Goal: Entertainment & Leisure: Consume media (video, audio)

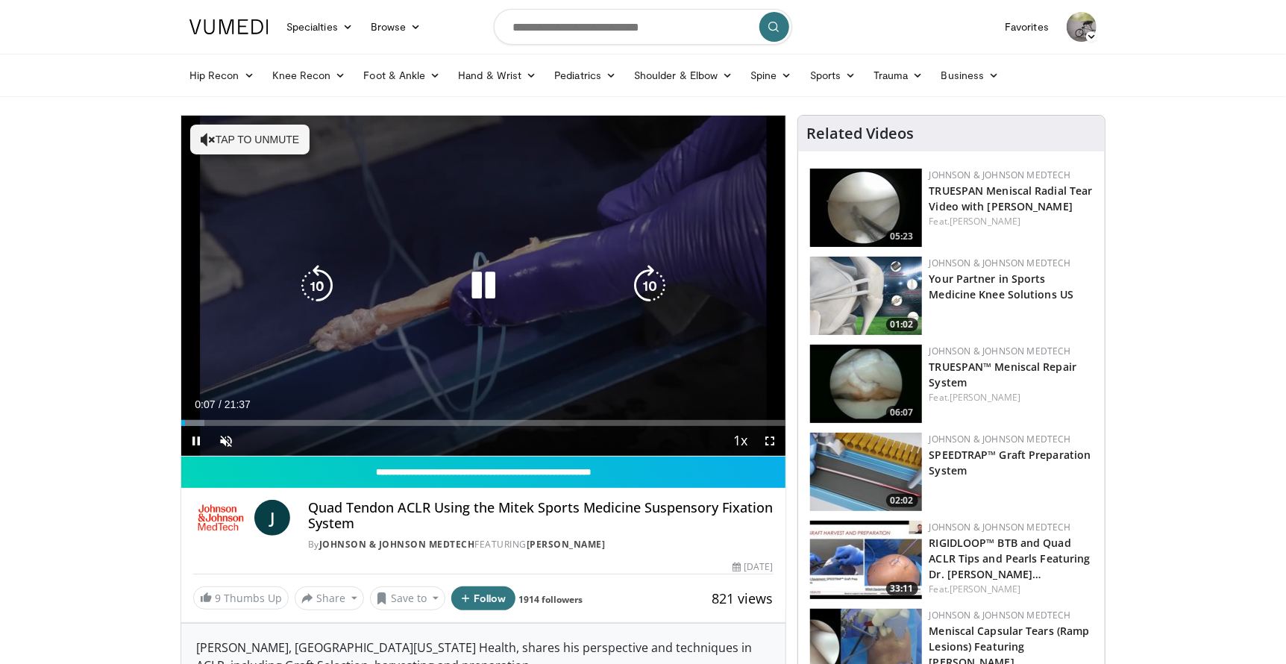
click at [649, 283] on icon "Video Player" at bounding box center [650, 286] width 42 height 42
click at [648, 283] on icon "Video Player" at bounding box center [650, 286] width 42 height 42
click at [643, 280] on icon "Video Player" at bounding box center [650, 286] width 42 height 42
click at [640, 288] on icon "Video Player" at bounding box center [650, 286] width 42 height 42
click at [644, 286] on icon "Video Player" at bounding box center [650, 286] width 42 height 42
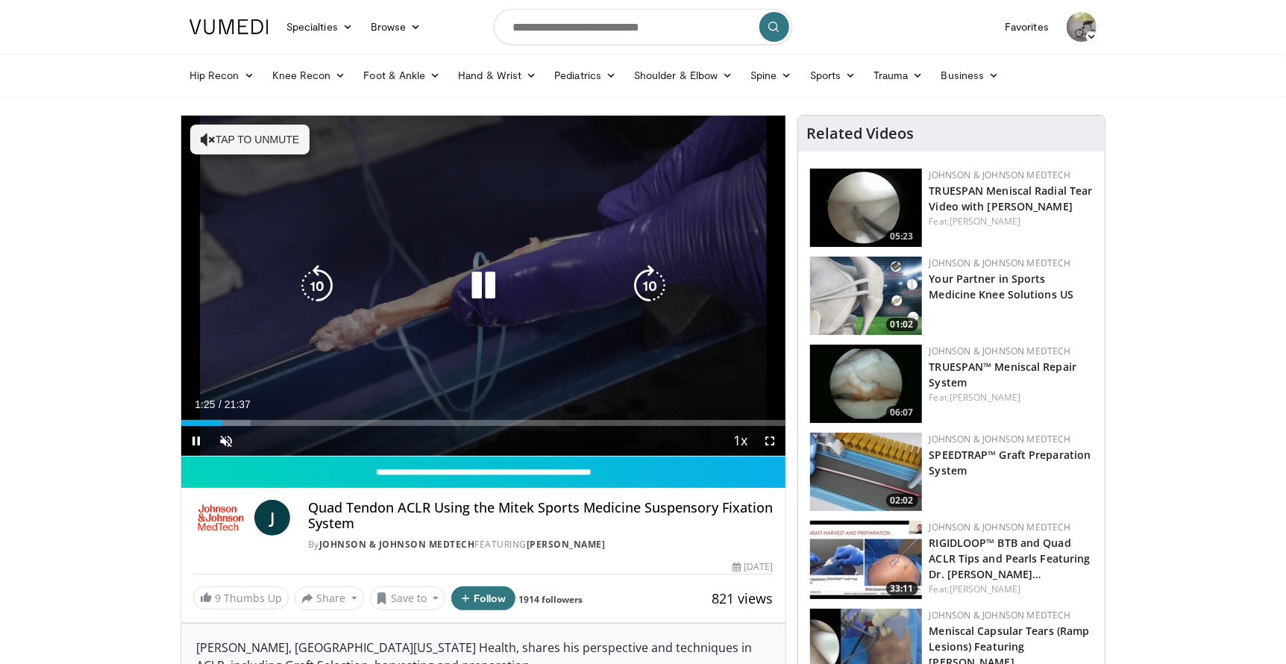
click at [646, 279] on icon "Video Player" at bounding box center [650, 286] width 42 height 42
click at [648, 277] on icon "Video Player" at bounding box center [650, 286] width 42 height 42
click at [656, 288] on icon "Video Player" at bounding box center [650, 286] width 42 height 42
click at [652, 294] on icon "Video Player" at bounding box center [650, 286] width 42 height 42
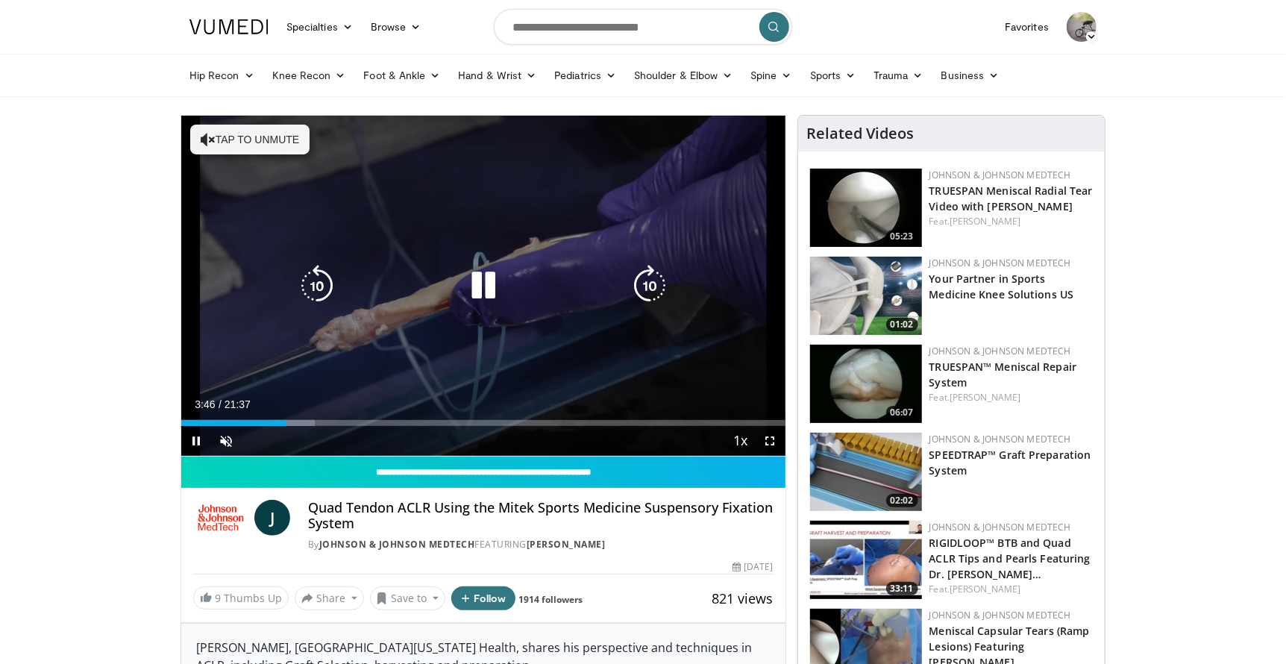
click at [644, 279] on icon "Video Player" at bounding box center [650, 286] width 42 height 42
click at [655, 291] on icon "Video Player" at bounding box center [650, 286] width 42 height 42
click at [657, 277] on icon "Video Player" at bounding box center [650, 286] width 42 height 42
click at [656, 278] on icon "Video Player" at bounding box center [650, 286] width 42 height 42
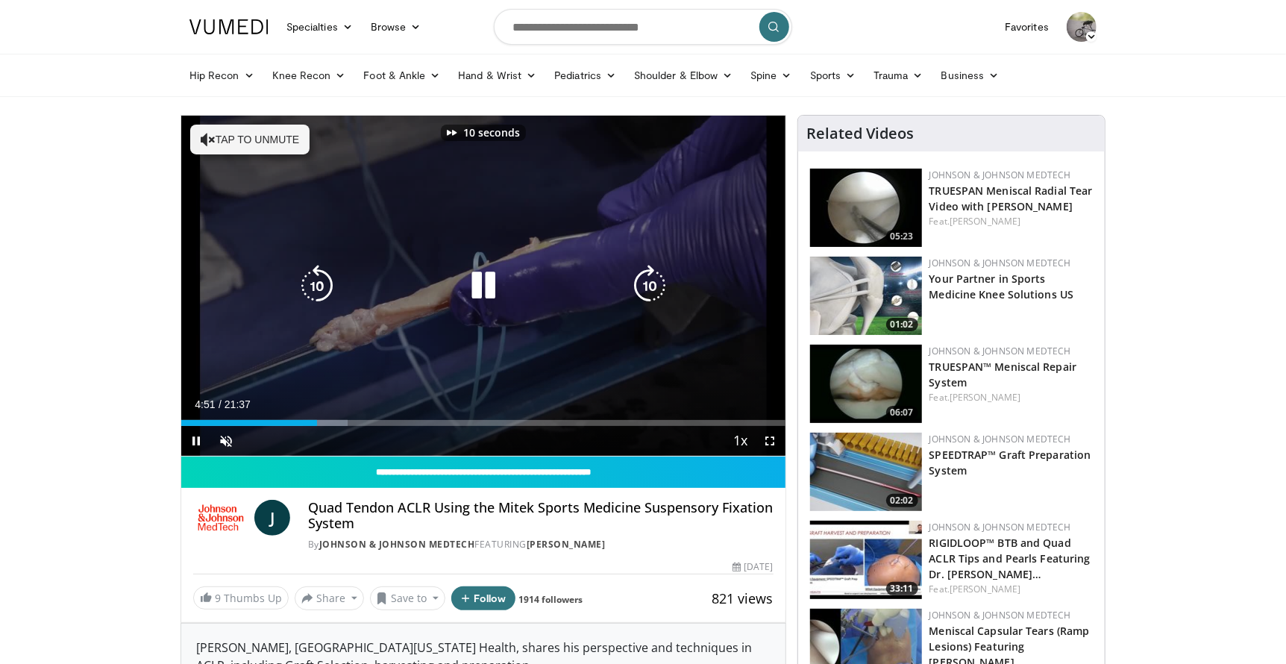
click at [656, 279] on icon "Video Player" at bounding box center [650, 286] width 42 height 42
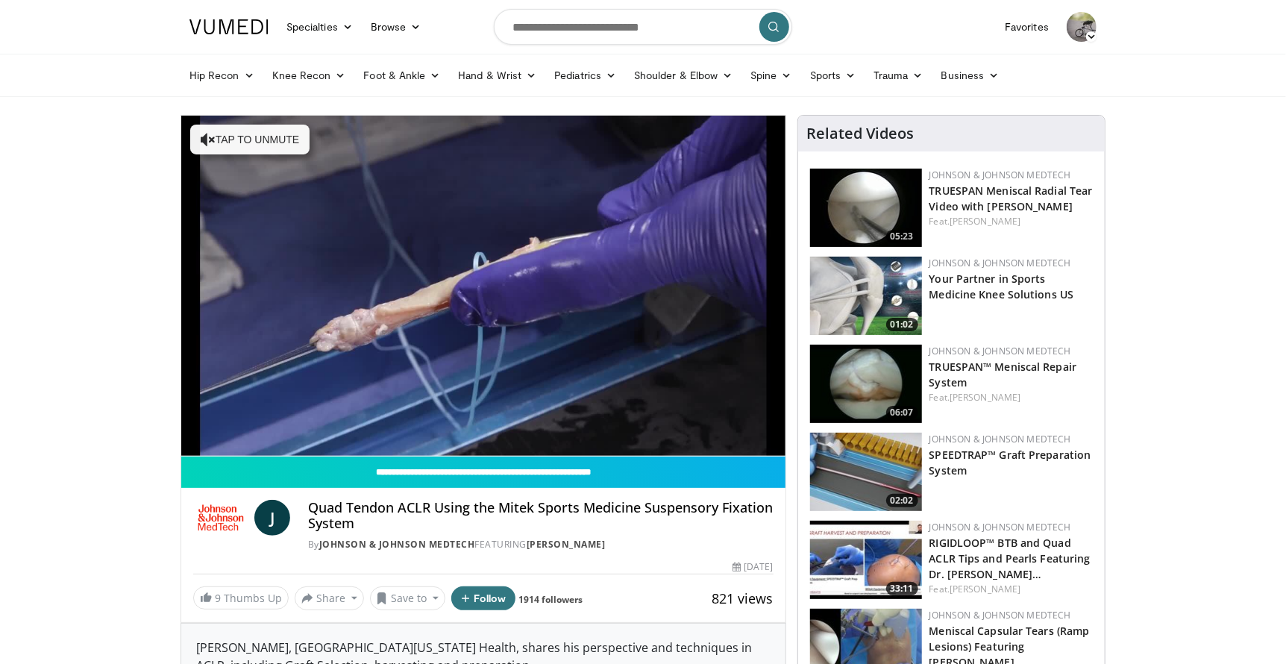
click at [656, 279] on div "20 seconds Tap to unmute" at bounding box center [483, 286] width 604 height 340
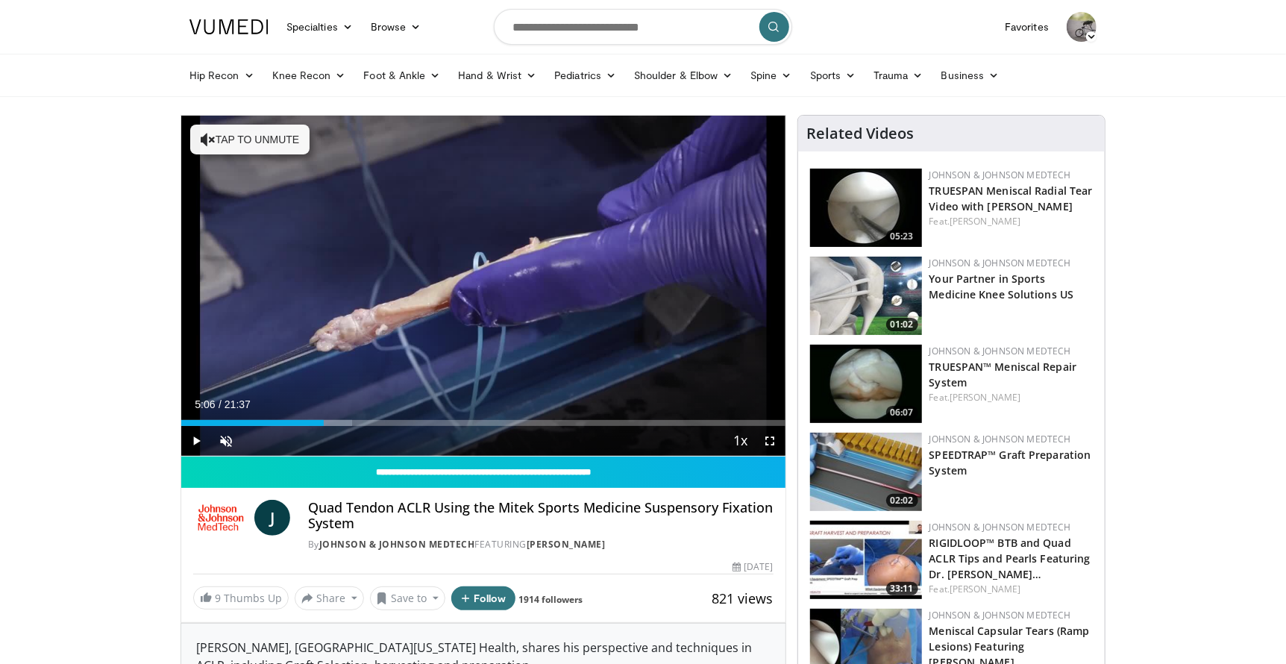
click at [656, 279] on div "20 seconds Tap to unmute" at bounding box center [483, 286] width 604 height 340
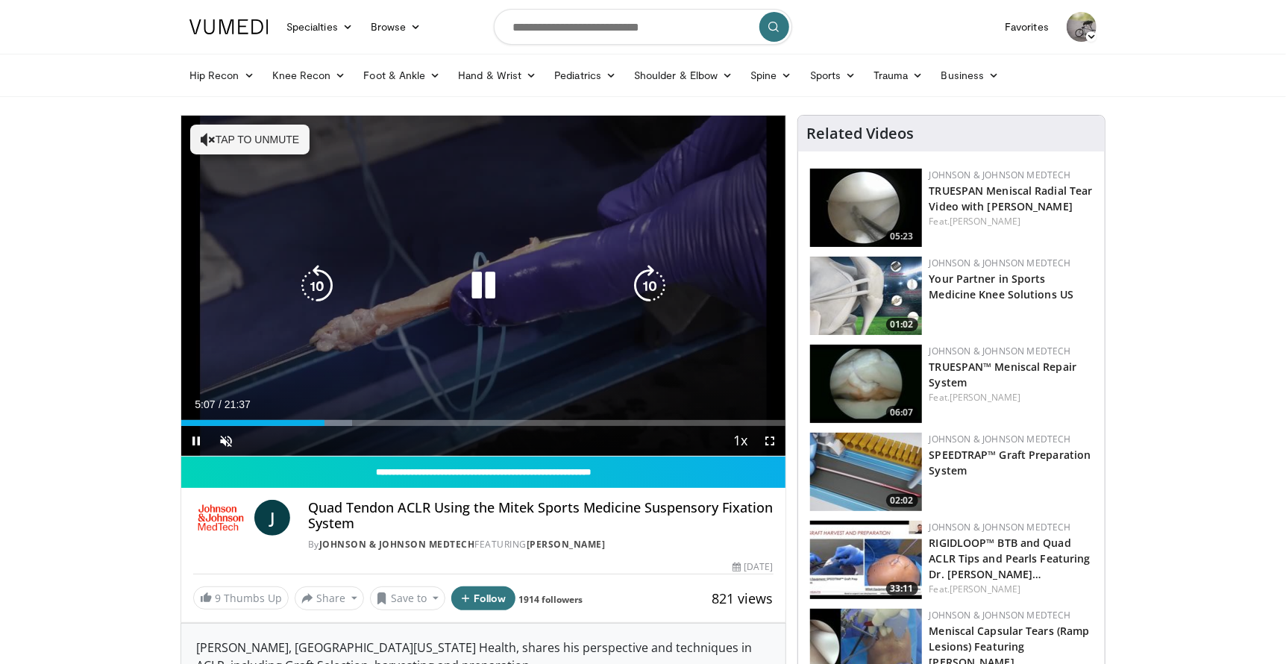
click at [639, 286] on icon "Video Player" at bounding box center [650, 286] width 42 height 42
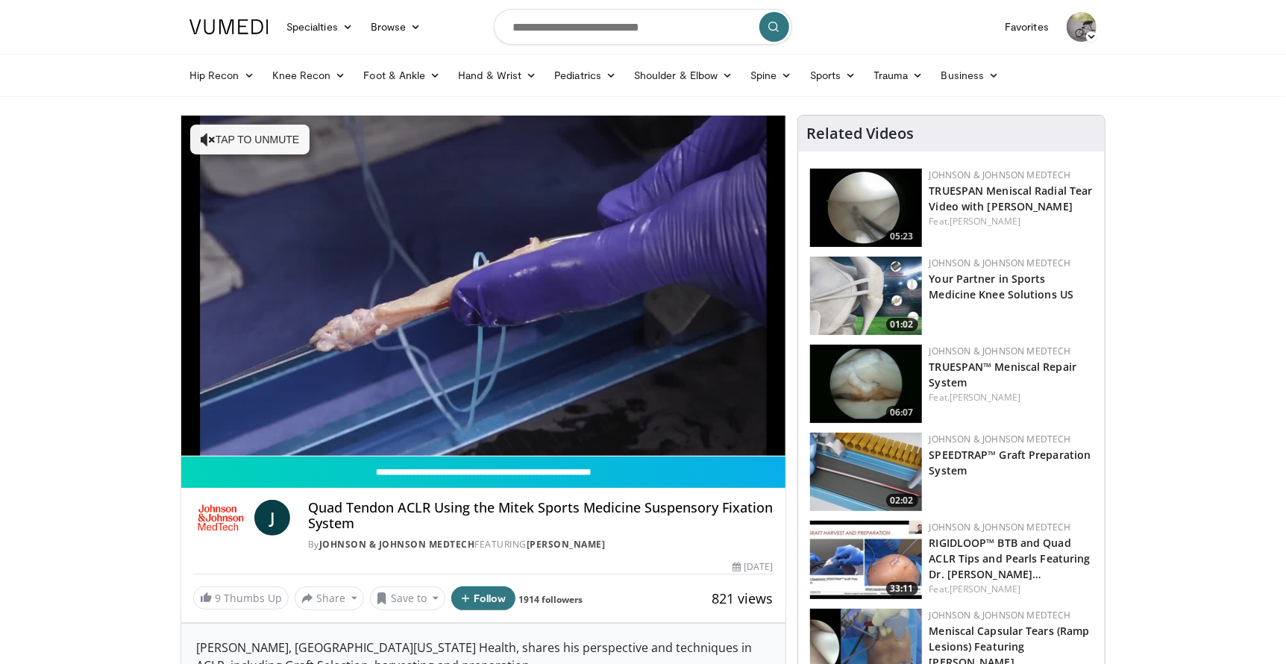
click at [639, 286] on icon "Video Player" at bounding box center [650, 286] width 42 height 42
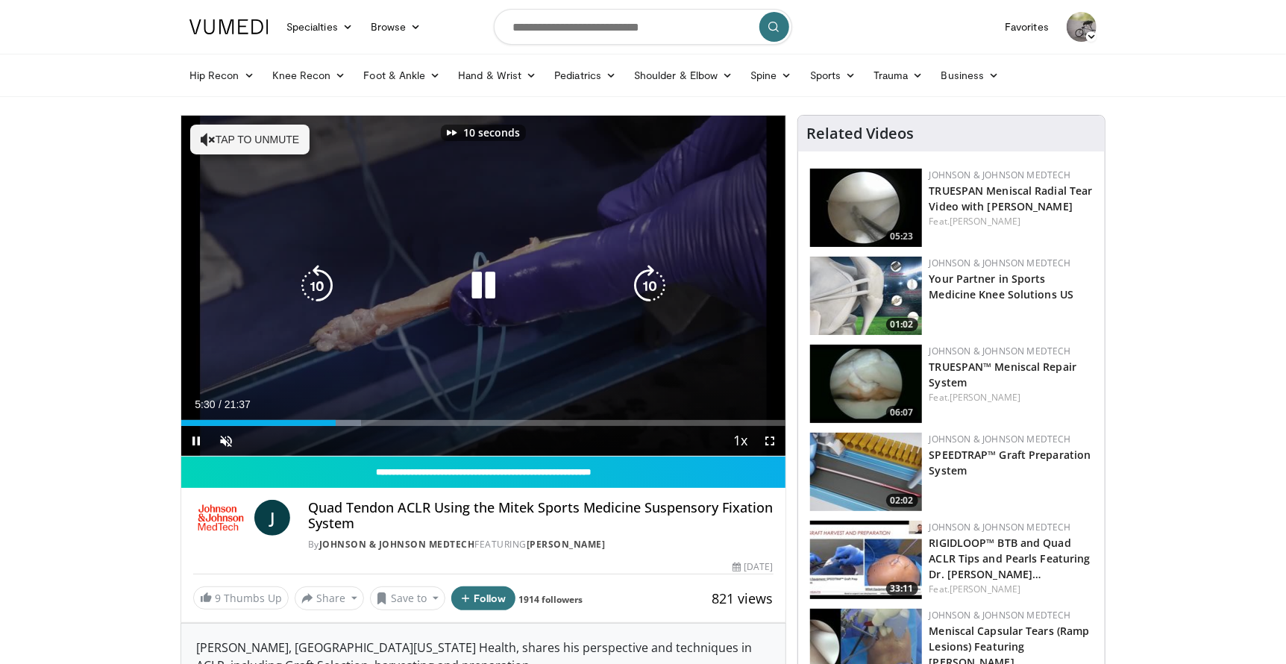
click at [639, 286] on icon "Video Player" at bounding box center [650, 286] width 42 height 42
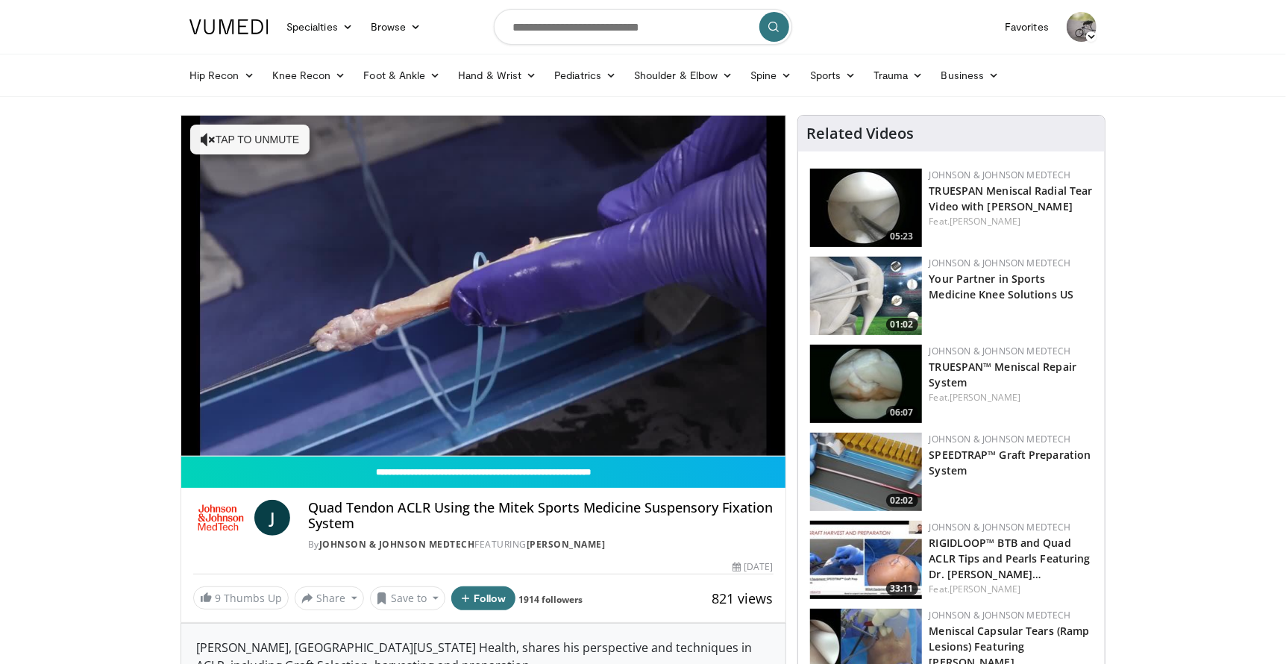
click at [639, 286] on div "30 seconds Tap to unmute" at bounding box center [483, 286] width 604 height 340
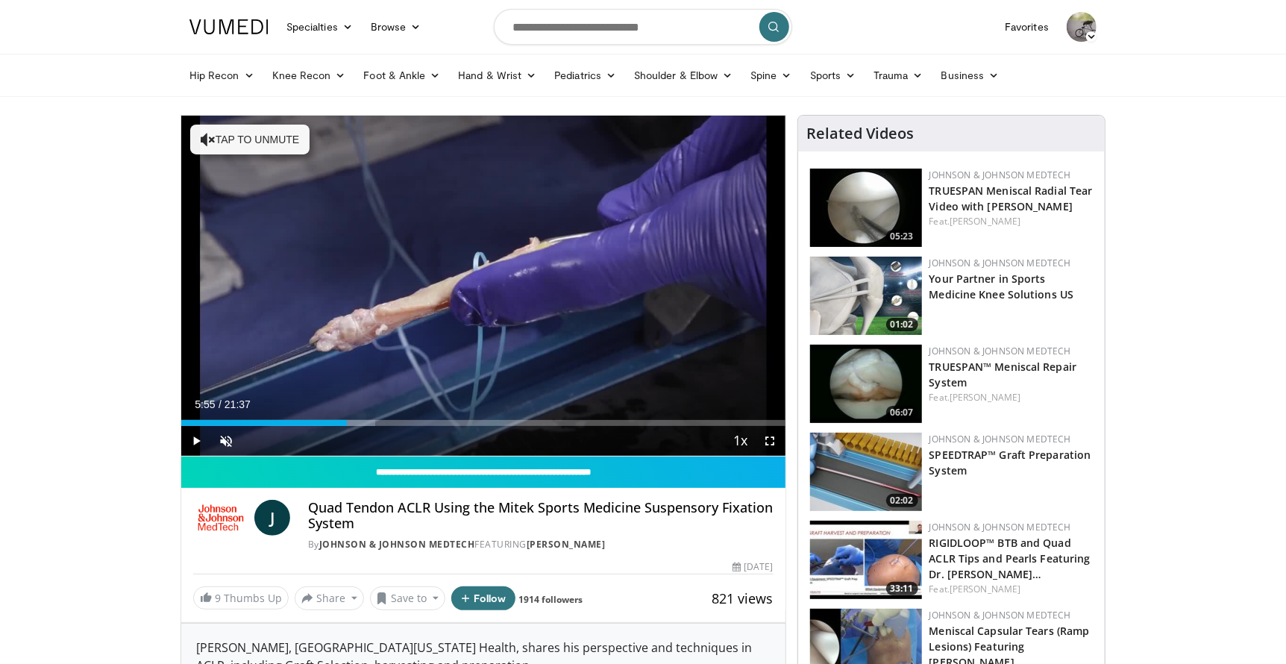
click at [639, 286] on div "30 seconds Tap to unmute" at bounding box center [483, 286] width 604 height 340
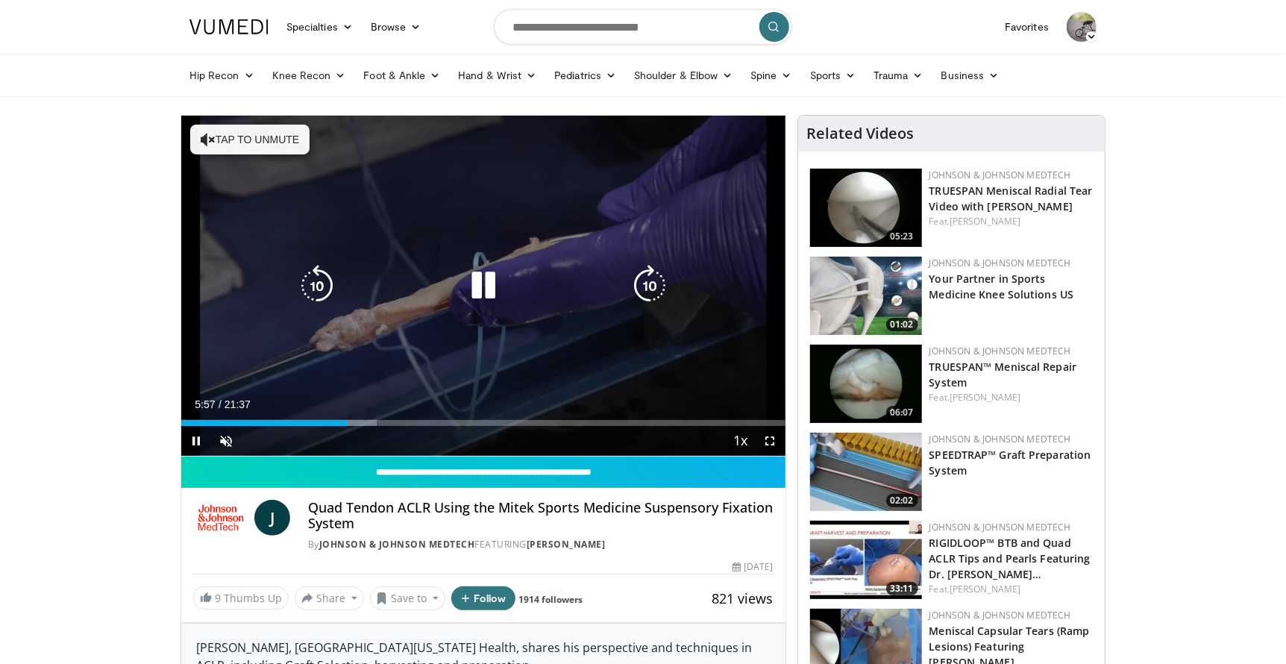
click at [645, 279] on icon "Video Player" at bounding box center [650, 286] width 42 height 42
click at [645, 280] on icon "Video Player" at bounding box center [650, 286] width 42 height 42
click at [652, 278] on icon "Video Player" at bounding box center [650, 286] width 42 height 42
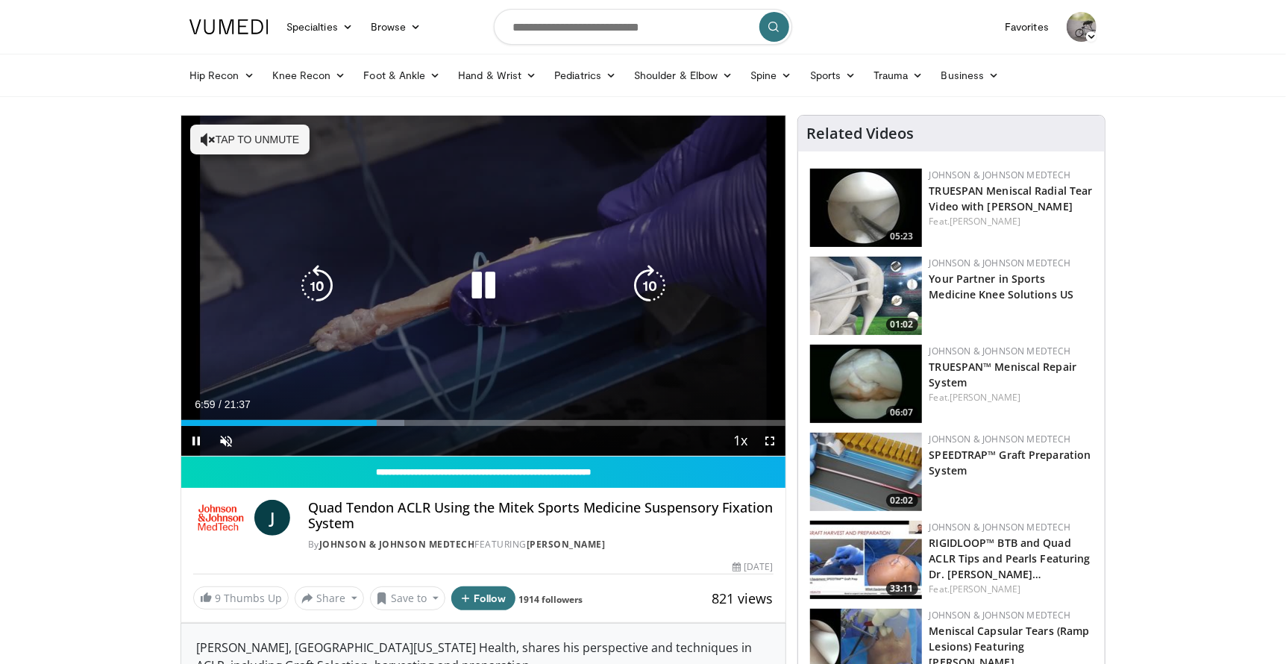
click at [651, 291] on icon "Video Player" at bounding box center [650, 286] width 42 height 42
click at [643, 280] on icon "Video Player" at bounding box center [650, 286] width 42 height 42
click at [643, 277] on icon "Video Player" at bounding box center [650, 286] width 42 height 42
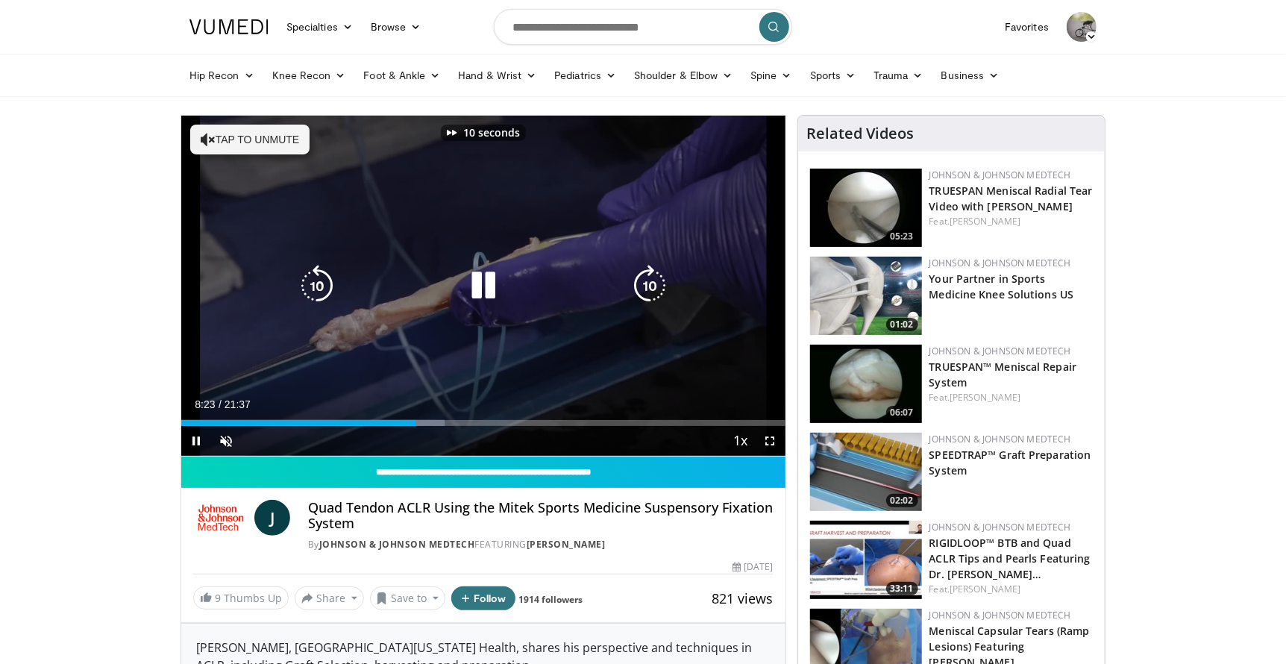
click at [643, 277] on icon "Video Player" at bounding box center [650, 286] width 42 height 42
click at [643, 283] on icon "Video Player" at bounding box center [650, 286] width 42 height 42
click at [652, 278] on icon "Video Player" at bounding box center [650, 286] width 42 height 42
click at [652, 282] on icon "Video Player" at bounding box center [650, 286] width 42 height 42
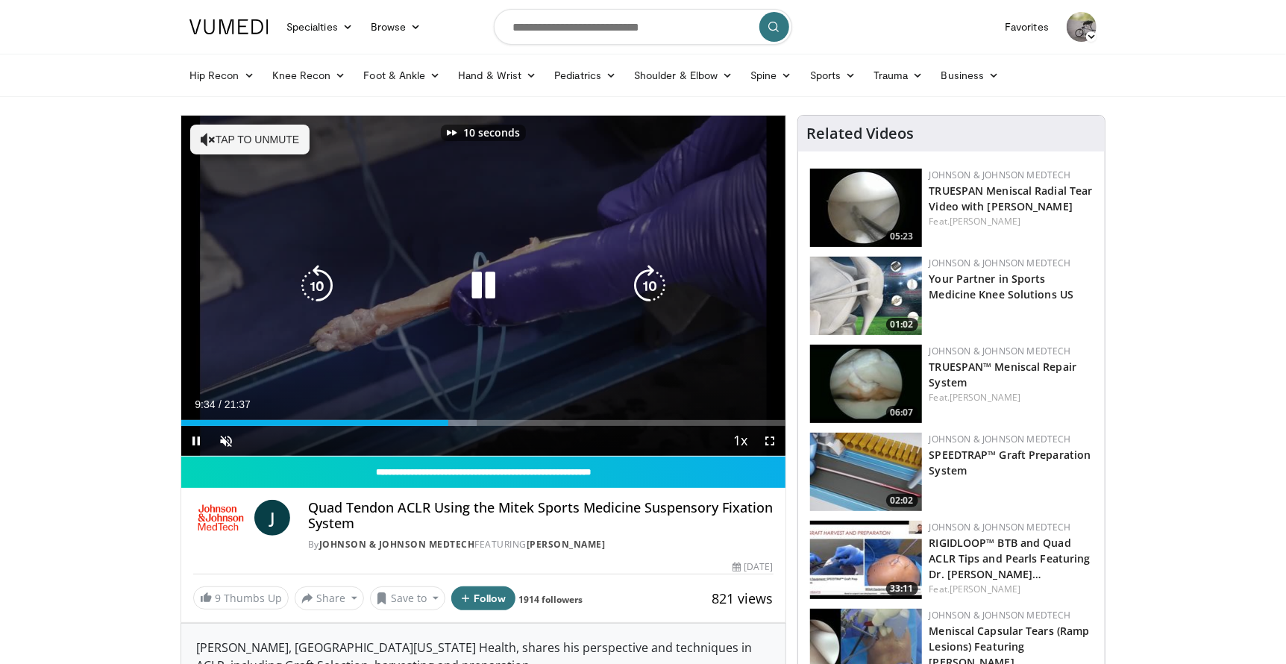
click at [652, 282] on icon "Video Player" at bounding box center [650, 286] width 42 height 42
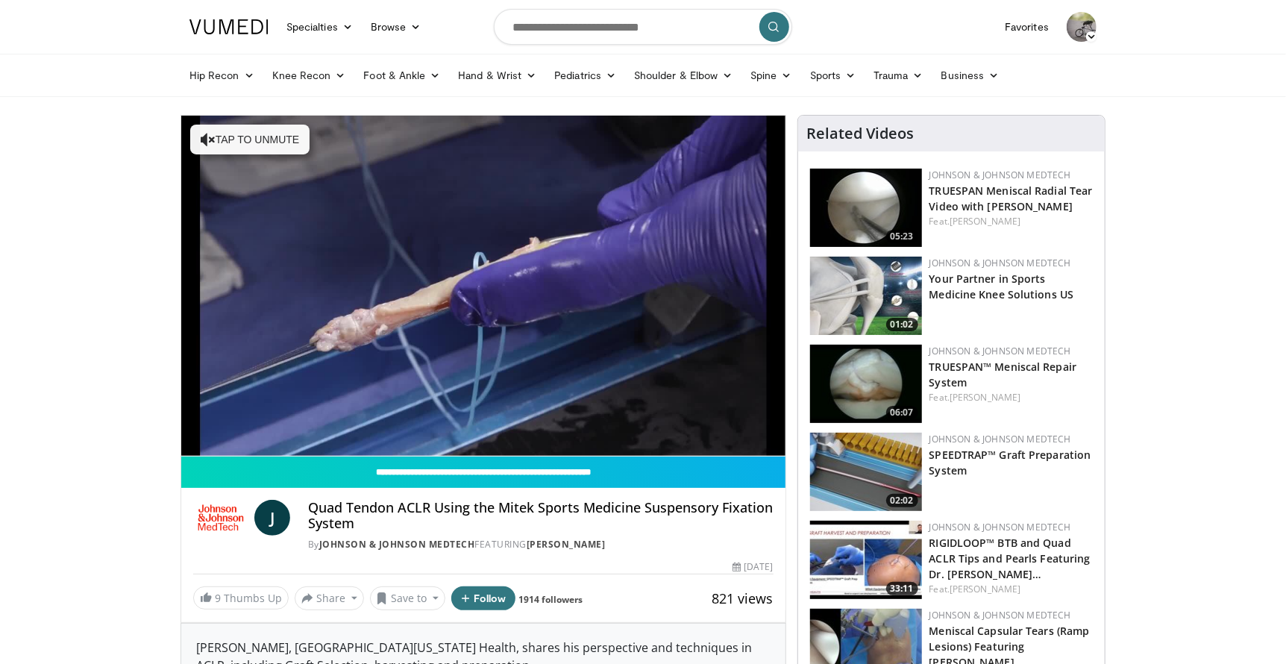
click at [652, 282] on div "40 seconds Tap to unmute" at bounding box center [483, 286] width 604 height 340
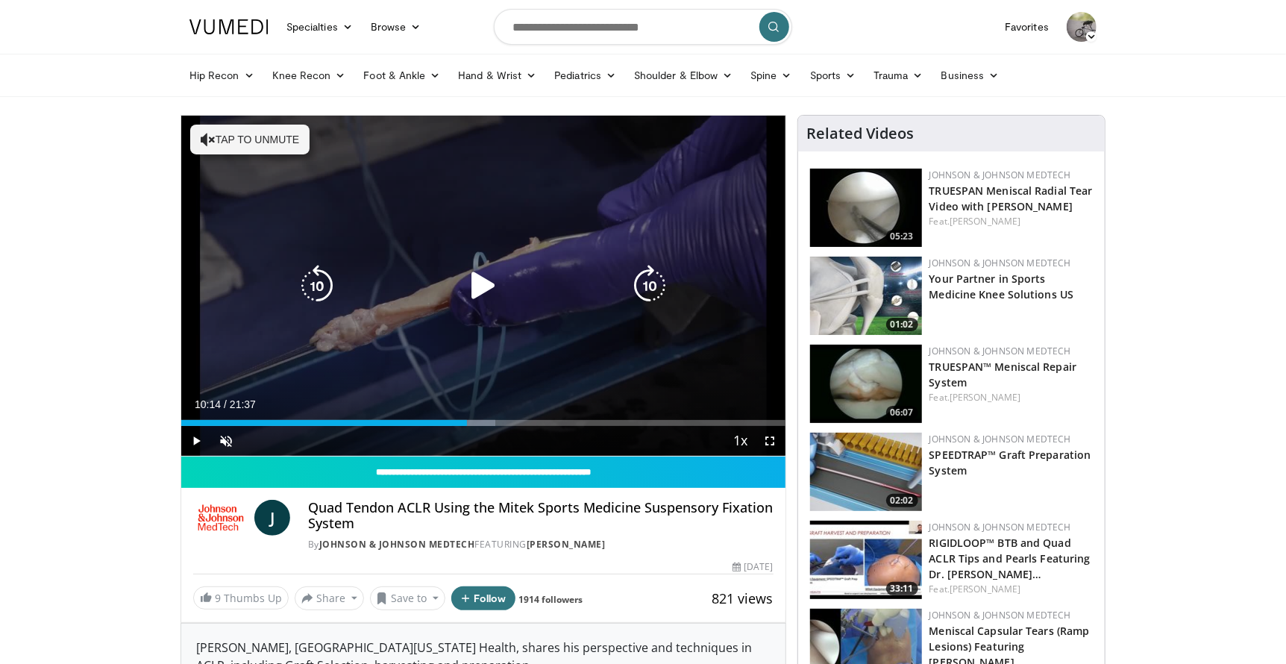
click at [651, 287] on icon "Video Player" at bounding box center [650, 286] width 42 height 42
click at [649, 355] on div "10 seconds Tap to unmute" at bounding box center [483, 286] width 604 height 340
click at [646, 288] on icon "Video Player" at bounding box center [650, 286] width 42 height 42
click at [639, 287] on icon "Video Player" at bounding box center [650, 286] width 42 height 42
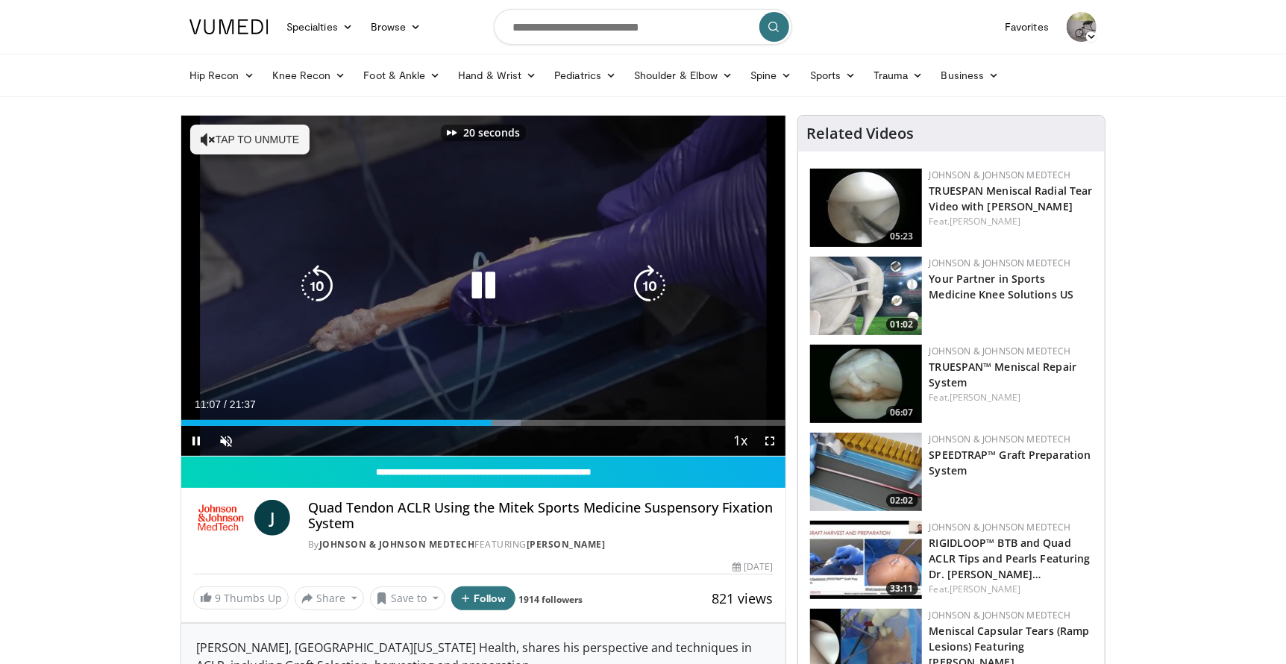
click at [639, 286] on icon "Video Player" at bounding box center [650, 286] width 42 height 42
click at [639, 287] on icon "Video Player" at bounding box center [650, 286] width 42 height 42
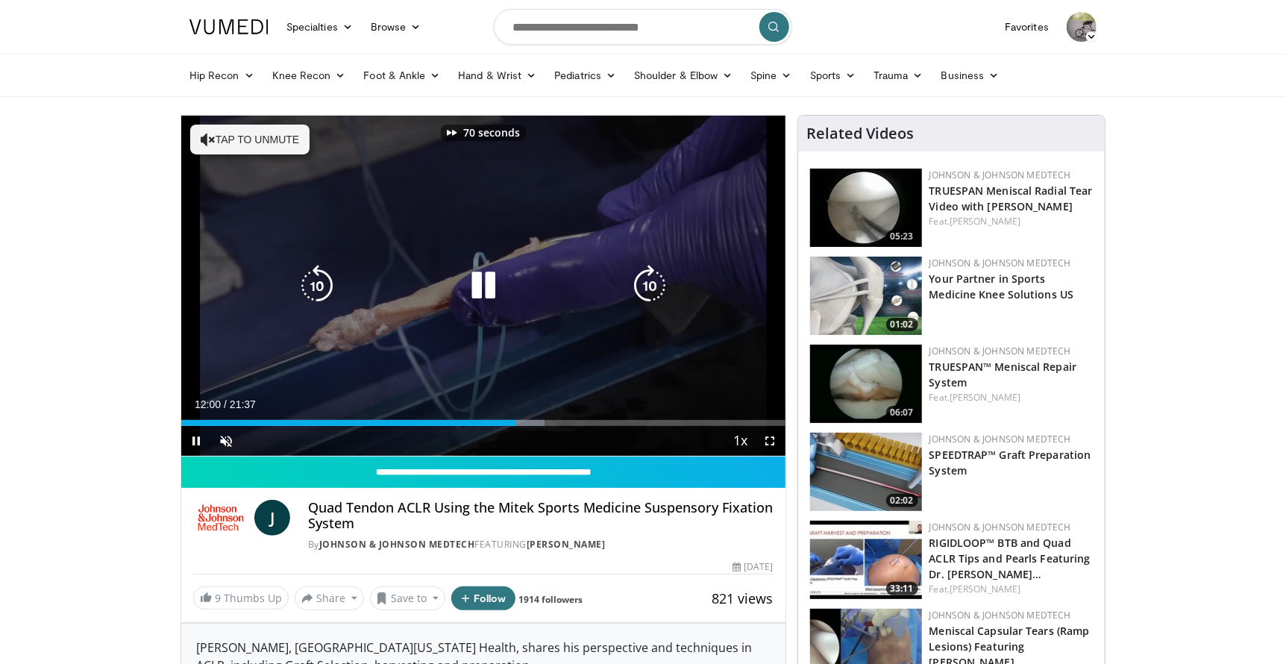
click at [639, 287] on icon "Video Player" at bounding box center [650, 286] width 42 height 42
click at [639, 288] on icon "Video Player" at bounding box center [650, 286] width 42 height 42
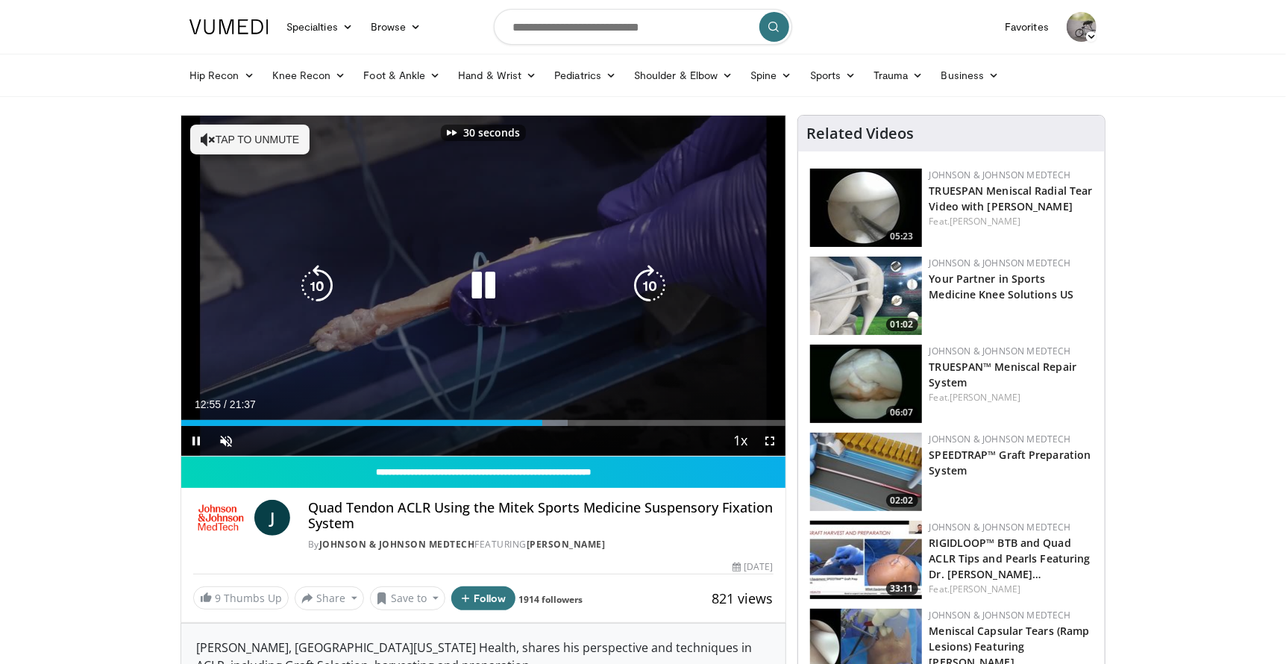
click at [639, 288] on icon "Video Player" at bounding box center [650, 286] width 42 height 42
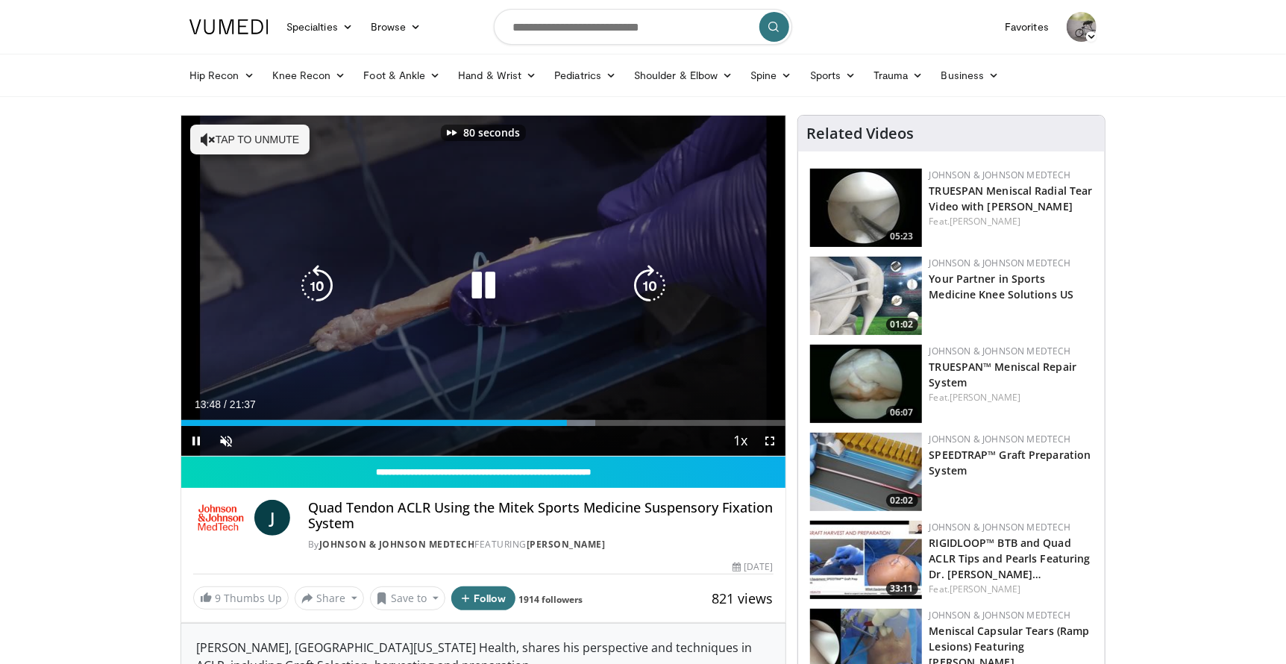
click at [639, 288] on icon "Video Player" at bounding box center [650, 286] width 42 height 42
click at [639, 289] on icon "Video Player" at bounding box center [650, 286] width 42 height 42
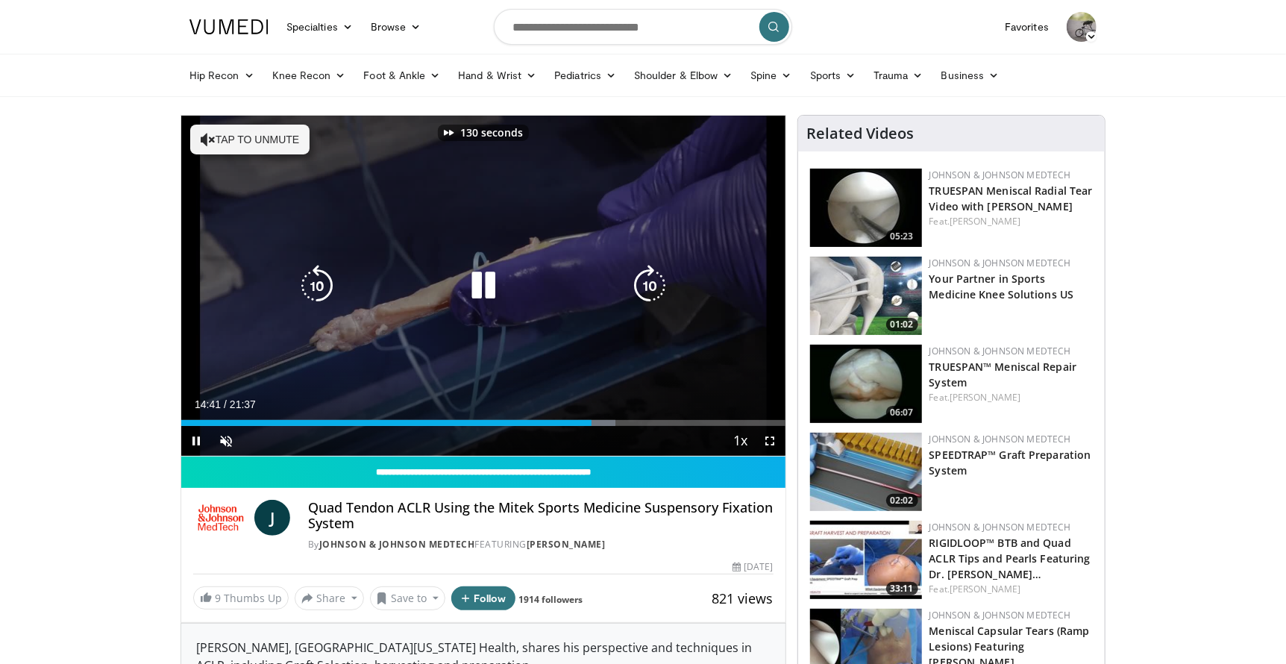
click at [639, 289] on icon "Video Player" at bounding box center [650, 286] width 42 height 42
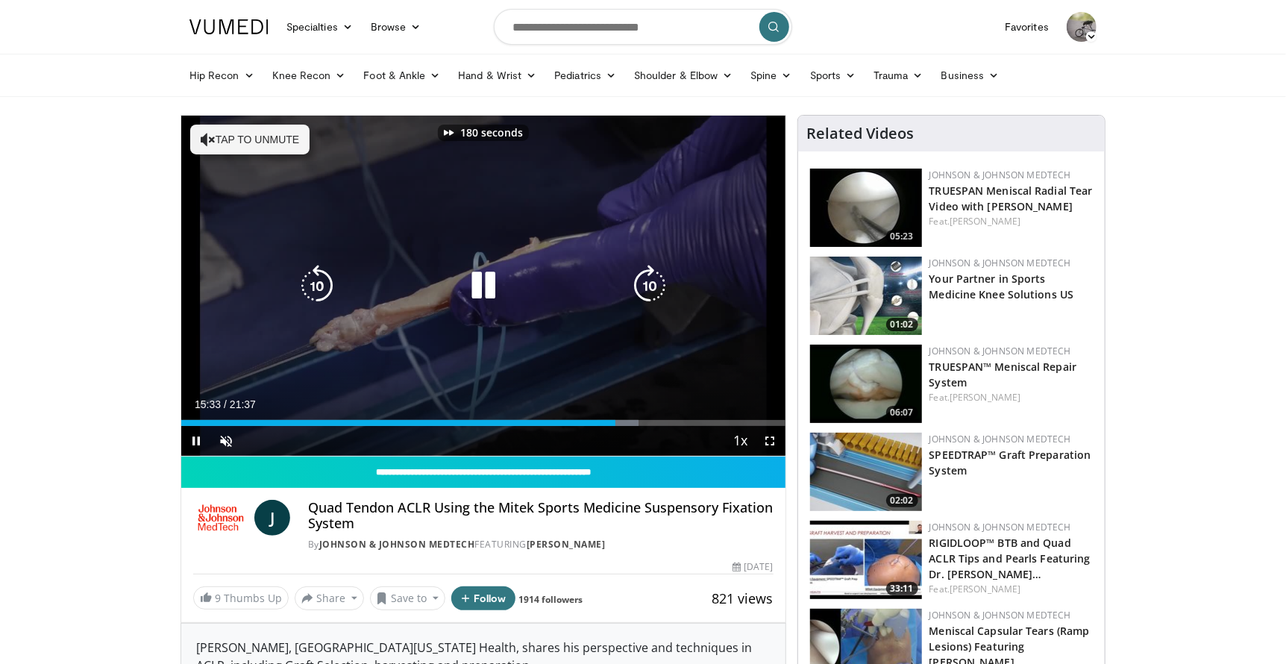
click at [639, 289] on icon "Video Player" at bounding box center [650, 286] width 42 height 42
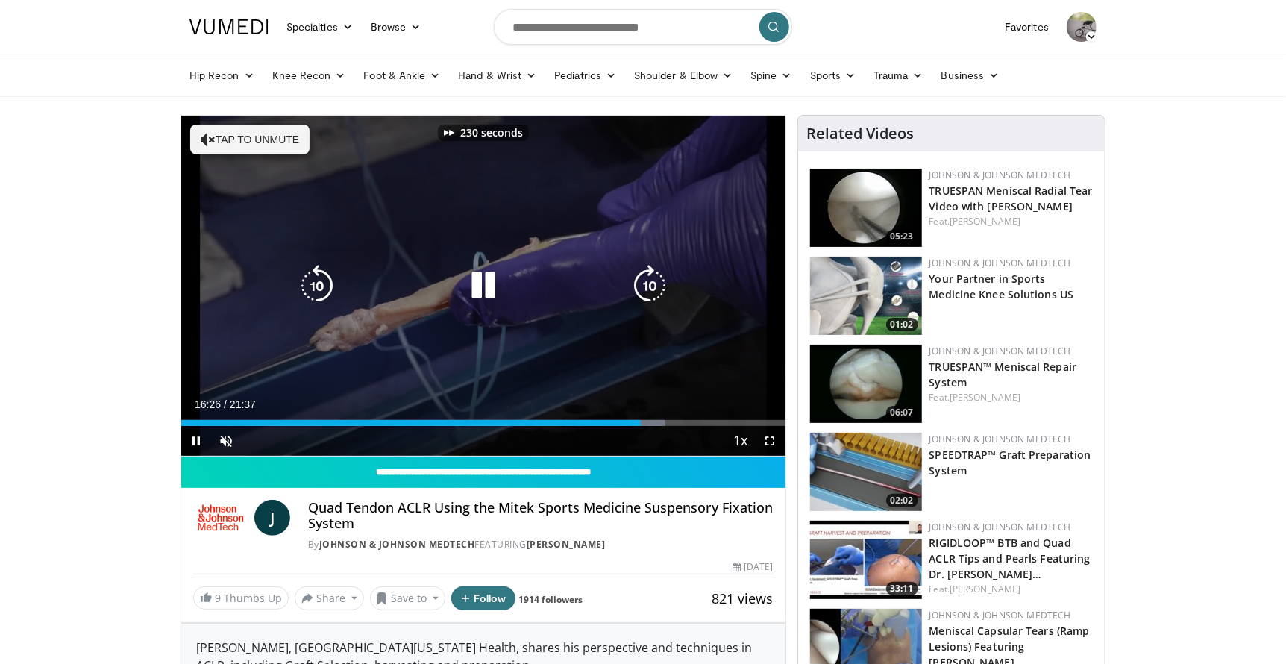
click at [639, 289] on icon "Video Player" at bounding box center [650, 286] width 42 height 42
click at [659, 288] on icon "Video Player" at bounding box center [650, 286] width 42 height 42
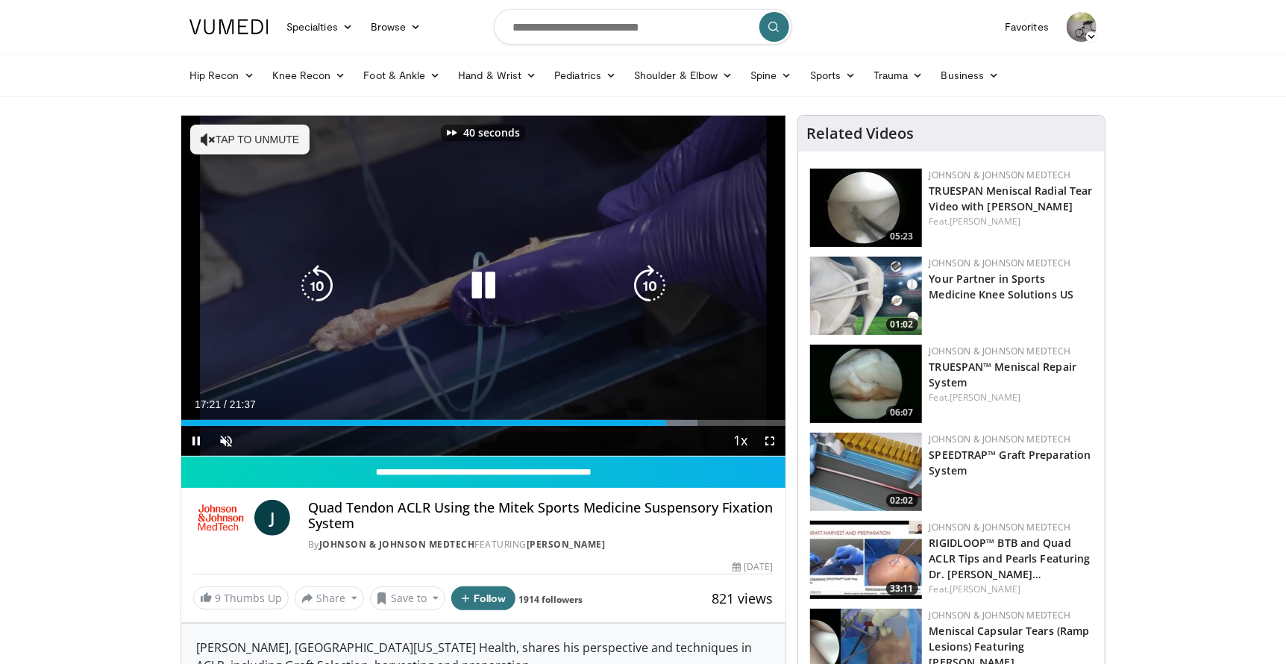
click at [650, 292] on icon "Video Player" at bounding box center [650, 286] width 42 height 42
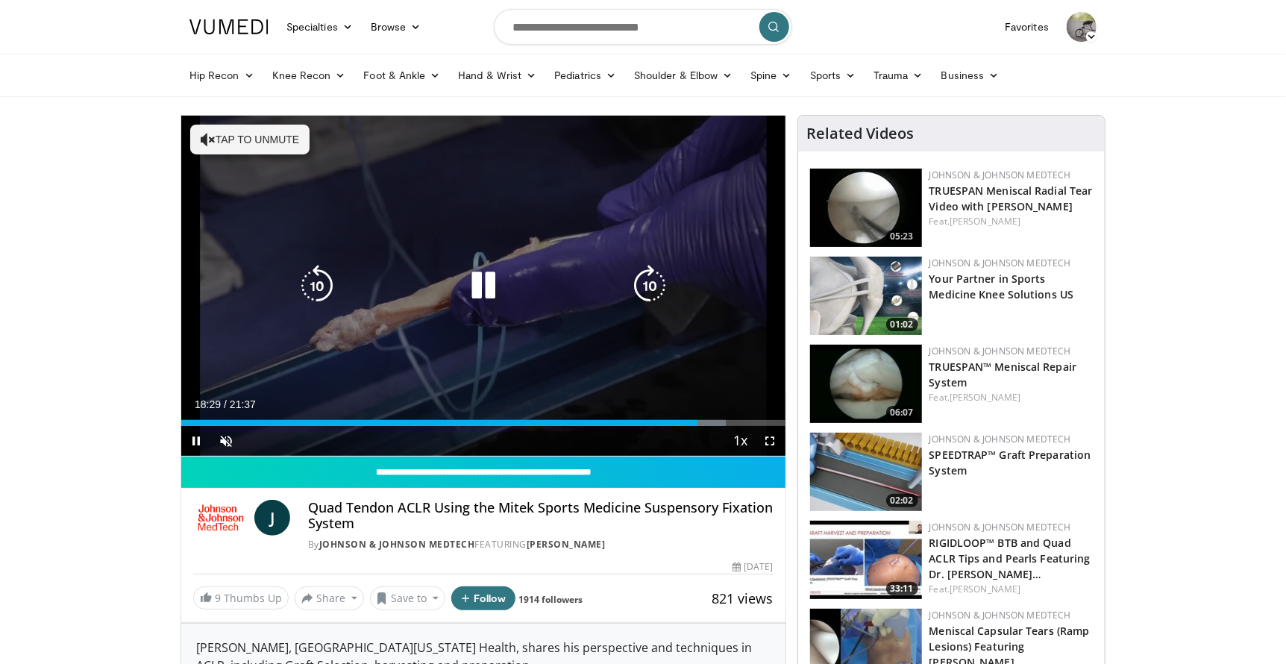
click at [654, 290] on icon "Video Player" at bounding box center [650, 286] width 42 height 42
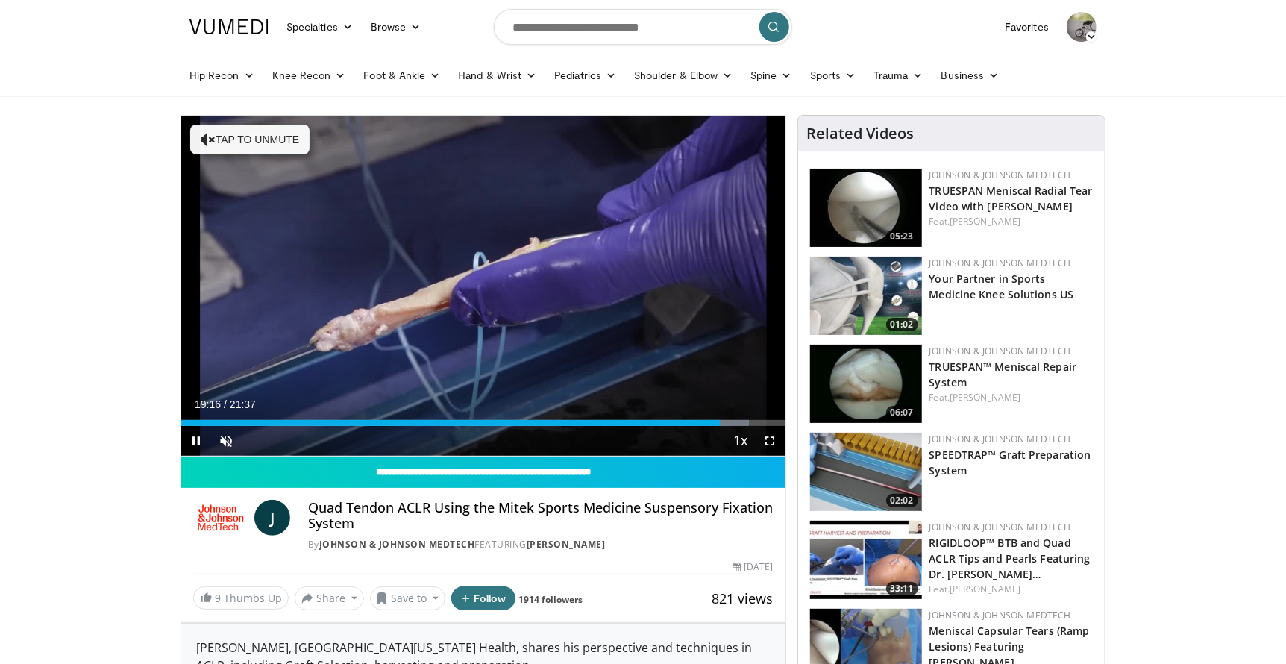
click at [654, 291] on div "40 seconds Tap to unmute" at bounding box center [483, 286] width 604 height 340
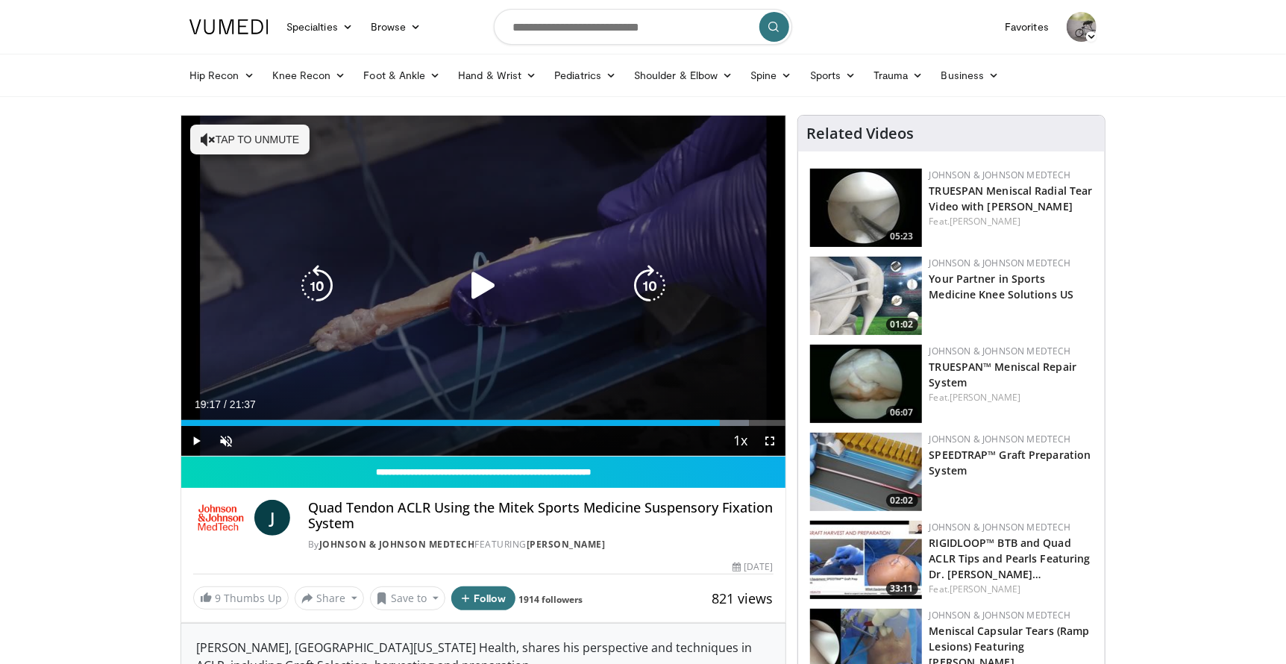
click at [654, 291] on icon "Video Player" at bounding box center [650, 286] width 42 height 42
click at [635, 320] on div "10 seconds Tap to unmute" at bounding box center [483, 286] width 604 height 340
click at [646, 286] on icon "Video Player" at bounding box center [650, 286] width 42 height 42
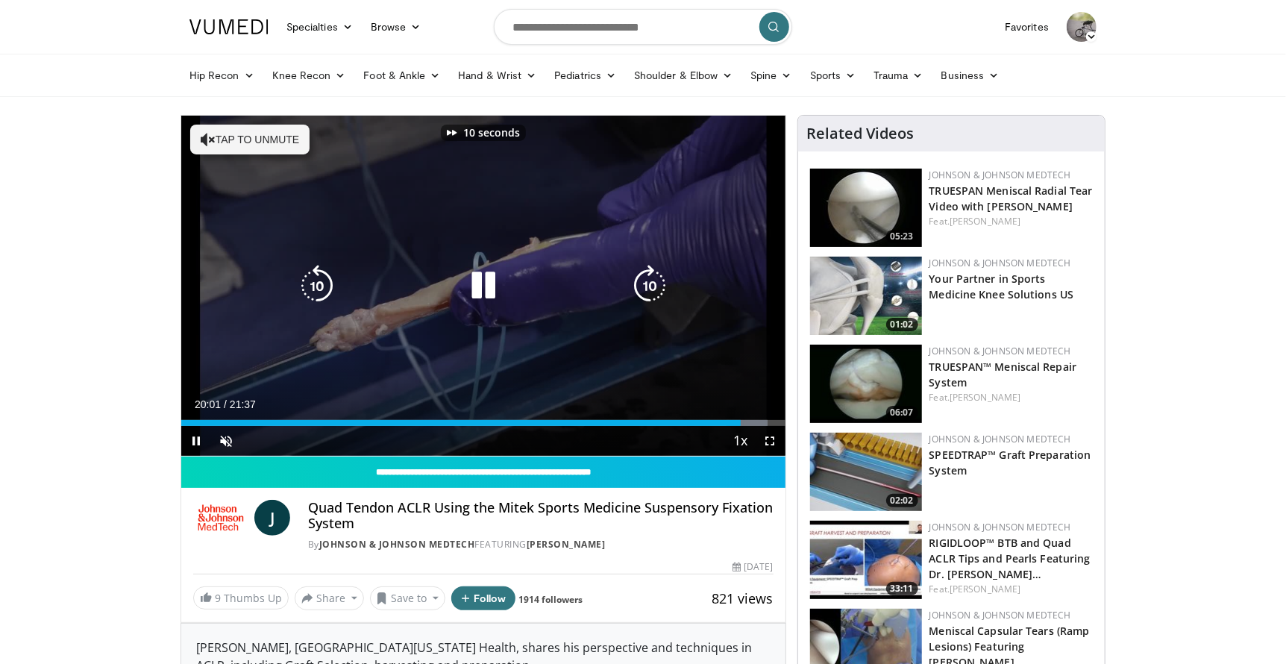
click at [646, 286] on icon "Video Player" at bounding box center [650, 286] width 42 height 42
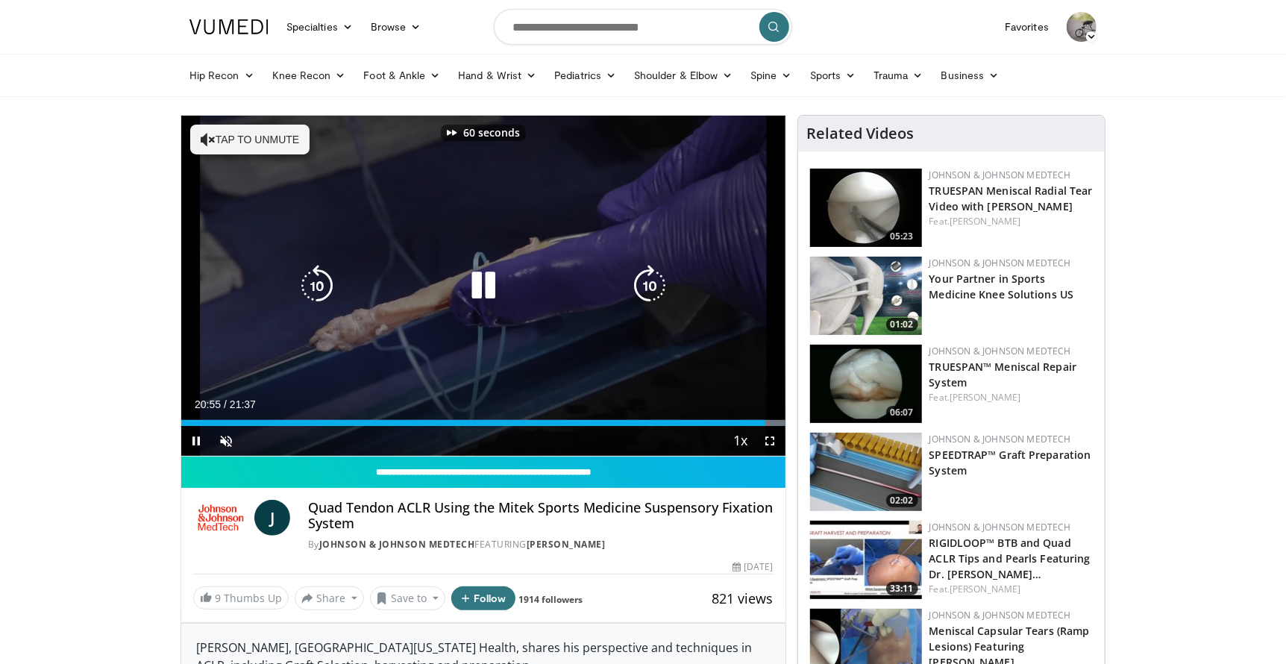
click at [646, 286] on icon "Video Player" at bounding box center [650, 286] width 42 height 42
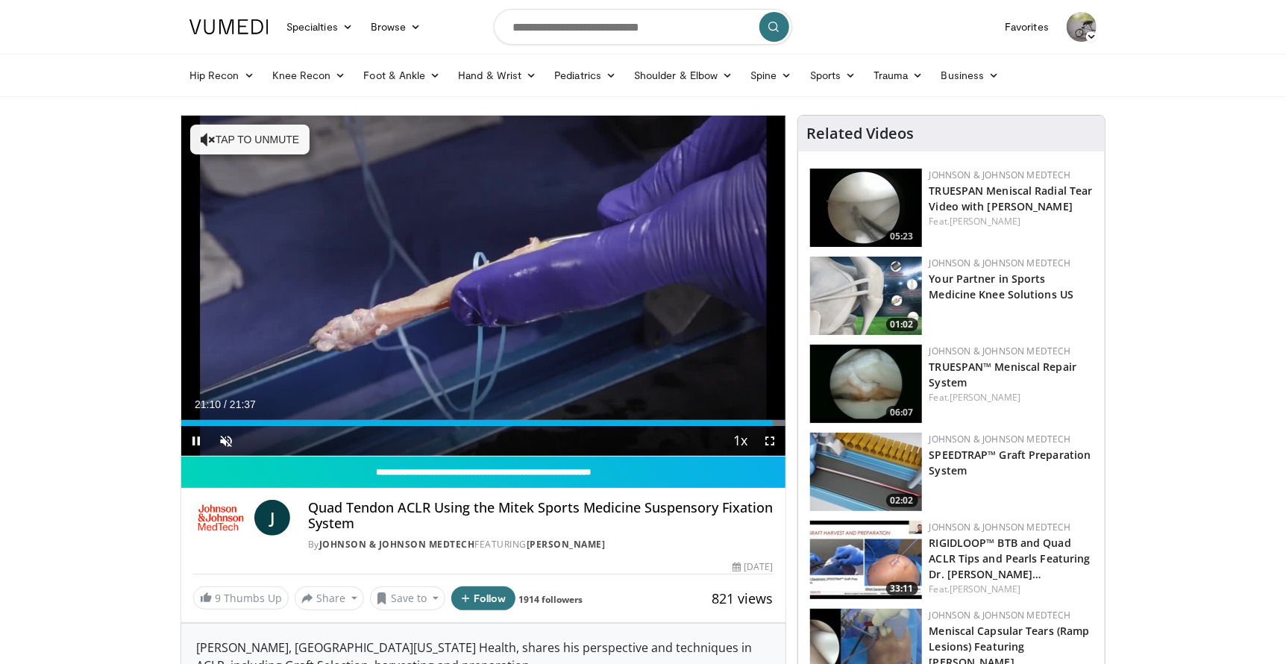
click at [646, 286] on div "70 seconds Tap to unmute" at bounding box center [483, 286] width 604 height 340
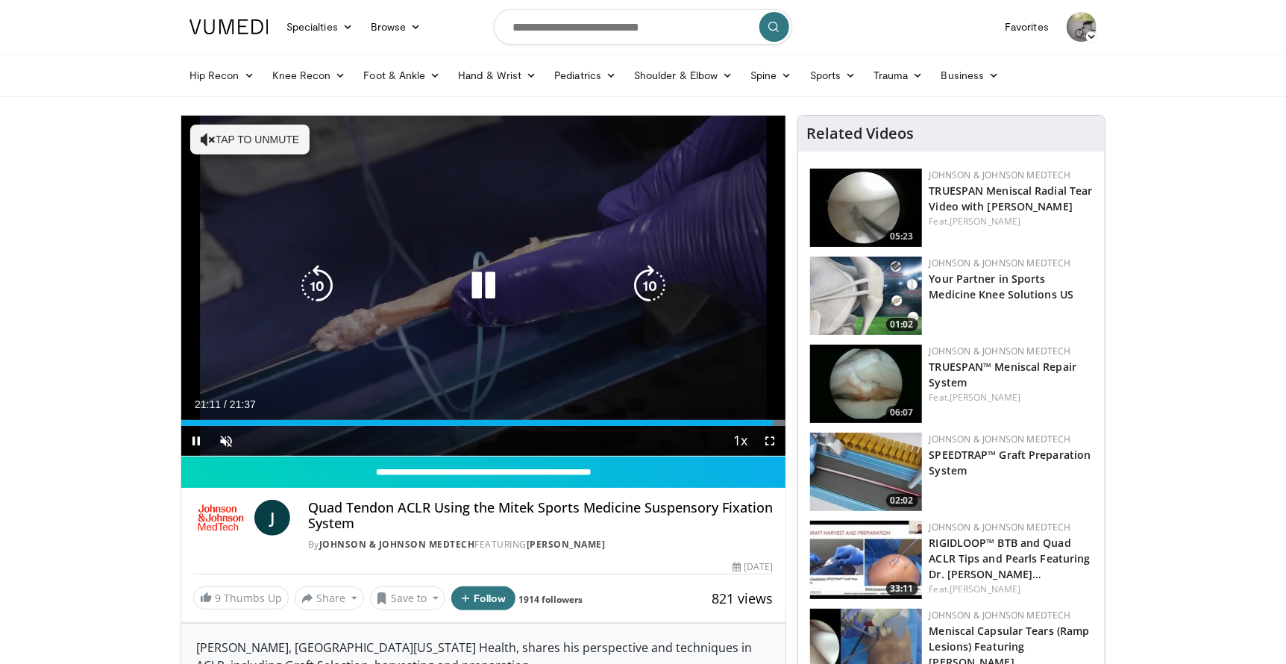
click at [650, 294] on icon "Video Player" at bounding box center [650, 286] width 42 height 42
